Goal: Task Accomplishment & Management: Manage account settings

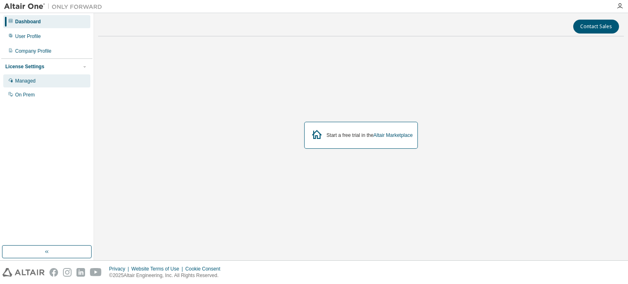
click at [41, 81] on div "Managed" at bounding box center [46, 80] width 87 height 13
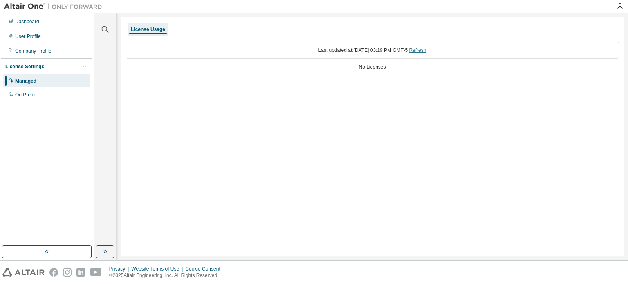
click at [425, 51] on link "Refresh" at bounding box center [417, 50] width 17 height 6
drag, startPoint x: 12, startPoint y: 63, endPoint x: 221, endPoint y: 112, distance: 214.9
click at [221, 112] on div "License Usage Last updated at: Tue 2025-08-19 03:19 PM GMT-5 Refresh No Licenses" at bounding box center [372, 136] width 503 height 239
click at [426, 51] on link "Refresh" at bounding box center [417, 50] width 17 height 6
click at [435, 52] on div "Last updated at: Tue 2025-08-19 03:19 PM GMT-5 Refresh" at bounding box center [372, 50] width 493 height 17
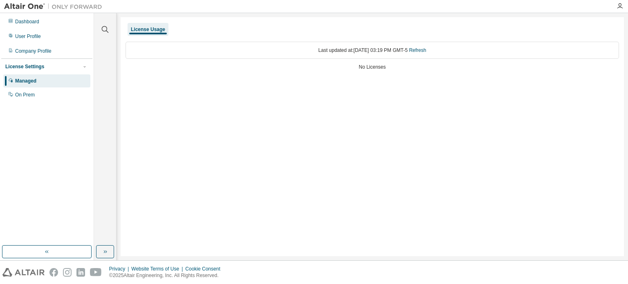
click at [435, 52] on div "Last updated at: Tue 2025-08-19 03:19 PM GMT-5 Refresh" at bounding box center [372, 50] width 493 height 17
click at [359, 67] on div "No Licenses" at bounding box center [372, 67] width 493 height 7
click at [348, 73] on div "Last updated at: Tue 2025-08-19 03:19 PM GMT-5 Refresh No Licenses" at bounding box center [372, 57] width 493 height 40
click at [424, 49] on link "Refresh" at bounding box center [417, 50] width 17 height 6
click at [41, 33] on div "User Profile" at bounding box center [46, 36] width 87 height 13
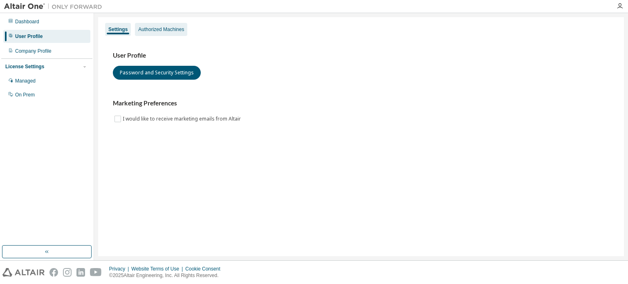
click at [168, 29] on div "Authorized Machines" at bounding box center [161, 29] width 46 height 7
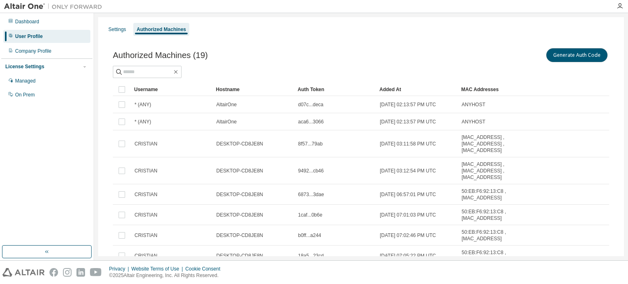
click at [565, 62] on button "Generate Auth Code" at bounding box center [576, 55] width 61 height 14
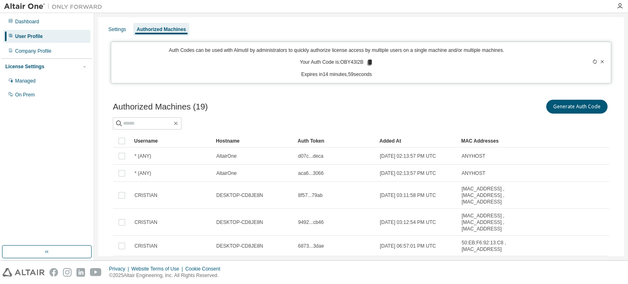
click at [366, 66] on icon at bounding box center [369, 62] width 7 height 7
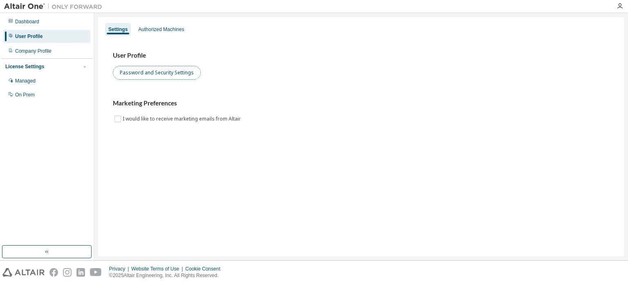
click at [161, 73] on button "Password and Security Settings" at bounding box center [157, 73] width 88 height 14
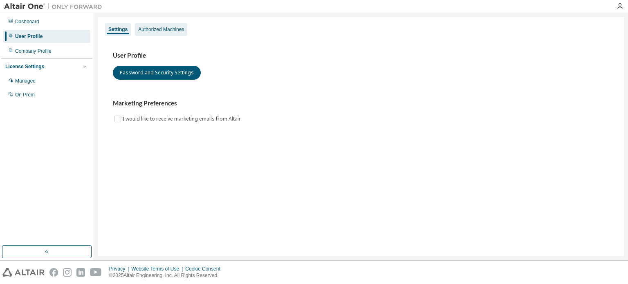
click at [168, 31] on div "Authorized Machines" at bounding box center [161, 29] width 46 height 7
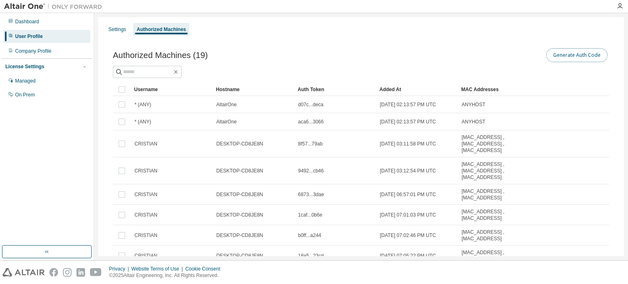
click at [557, 53] on button "Generate Auth Code" at bounding box center [576, 55] width 61 height 14
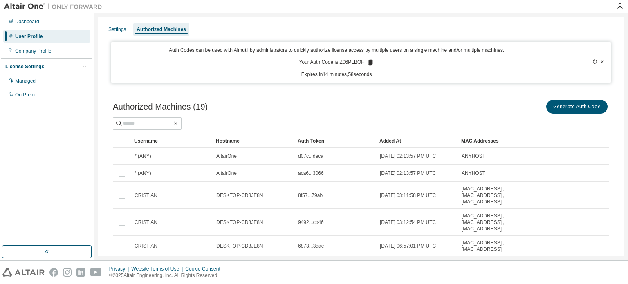
click at [370, 61] on icon at bounding box center [370, 62] width 7 height 7
click at [368, 61] on icon at bounding box center [370, 63] width 4 height 6
